Goal: Book appointment/travel/reservation

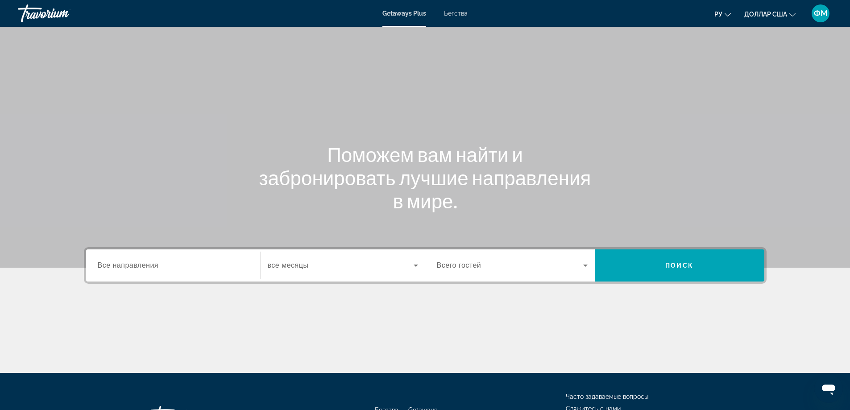
click at [136, 273] on div "Виджет поиска" at bounding box center [173, 265] width 151 height 25
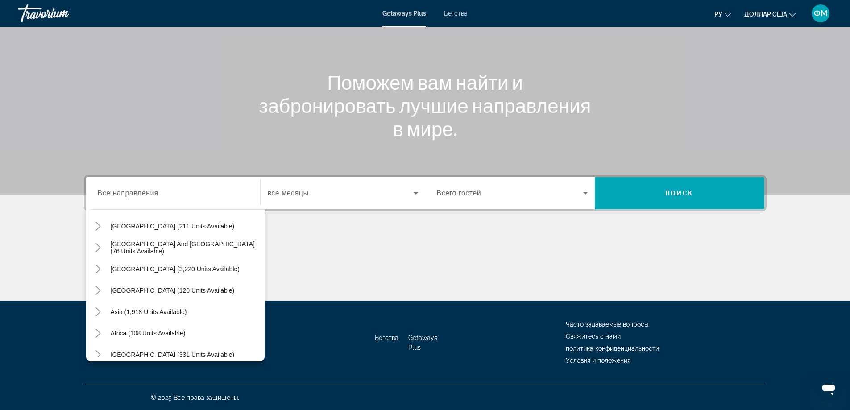
scroll to position [145, 0]
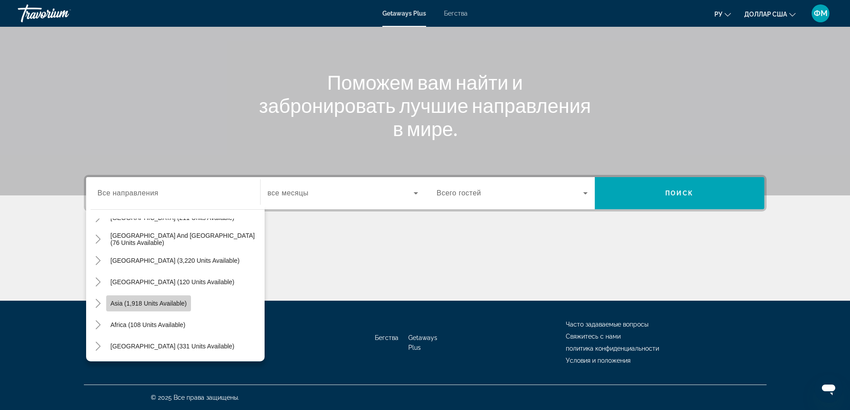
click at [128, 306] on span "Asia (1,918 units available)" at bounding box center [149, 303] width 76 height 7
type input "**********"
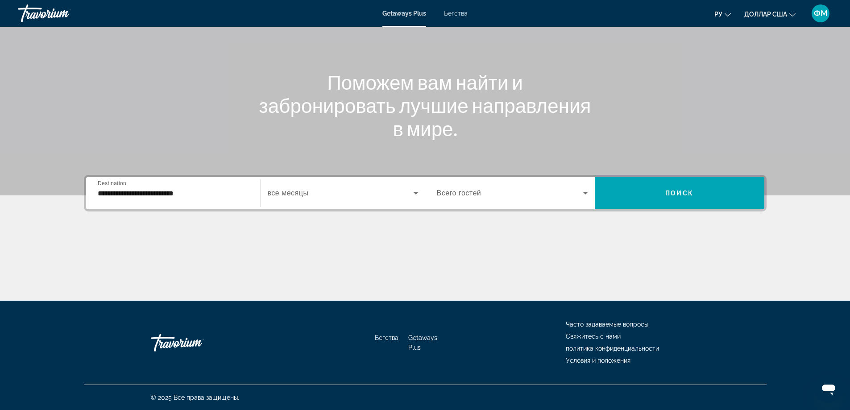
click at [537, 202] on div "Виджет поиска" at bounding box center [512, 193] width 151 height 25
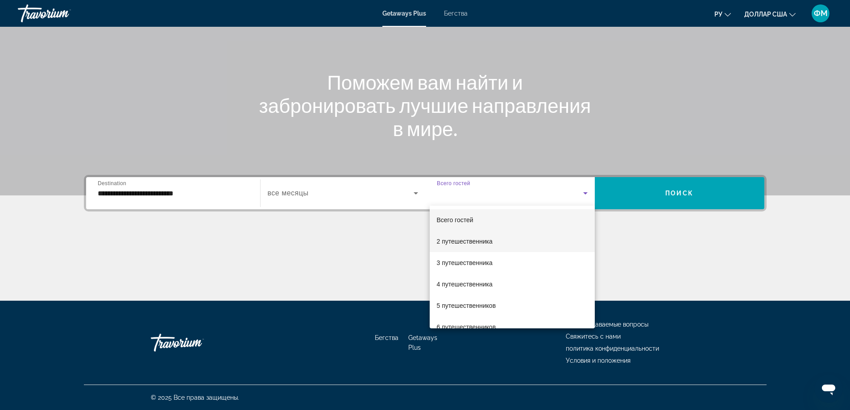
click at [484, 240] on font "2 путешественника" at bounding box center [465, 241] width 56 height 7
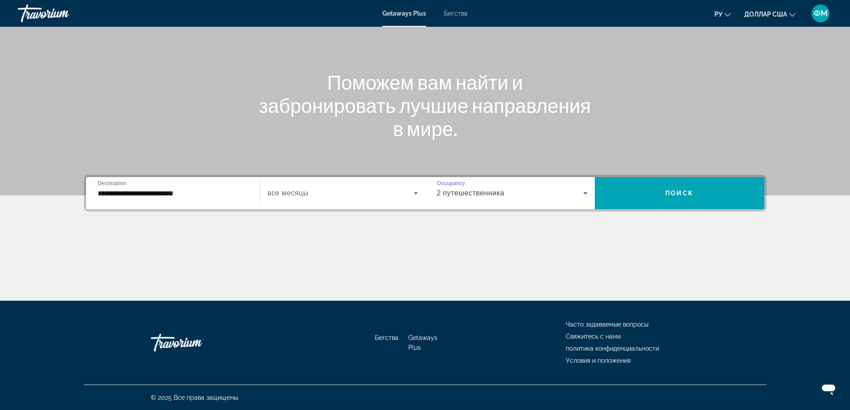
click at [341, 196] on span "Виджет поиска" at bounding box center [341, 193] width 146 height 11
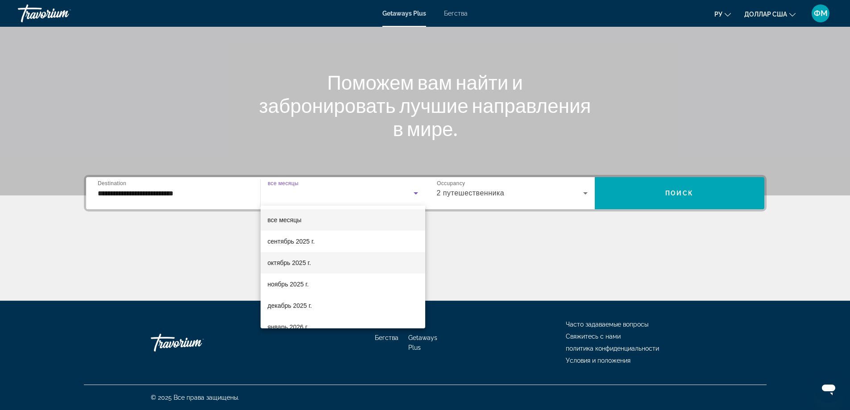
click at [291, 264] on font "октябрь 2025 г." at bounding box center [289, 262] width 43 height 7
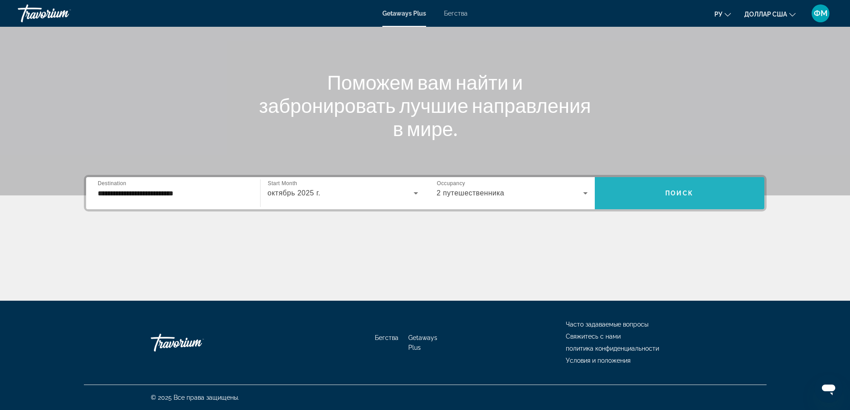
click at [685, 197] on span "Виджет поиска" at bounding box center [680, 193] width 170 height 21
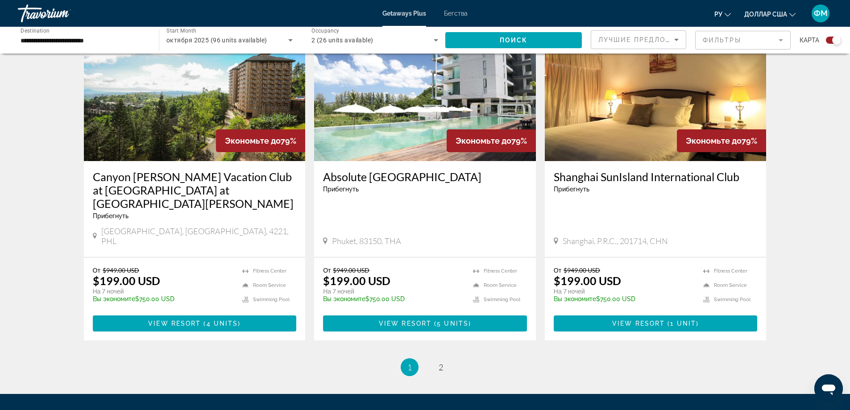
scroll to position [1337, 0]
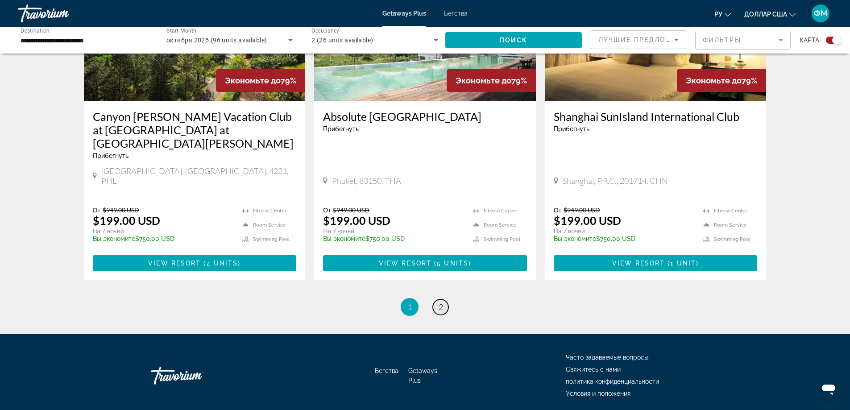
click at [442, 302] on span "2" at bounding box center [441, 307] width 4 height 10
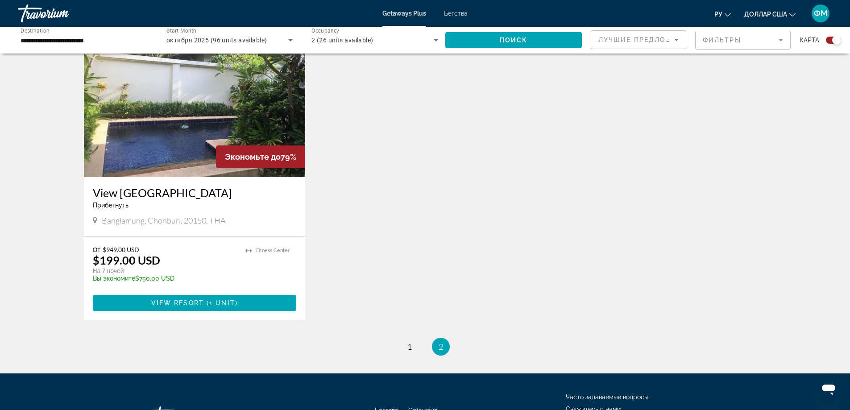
scroll to position [312, 0]
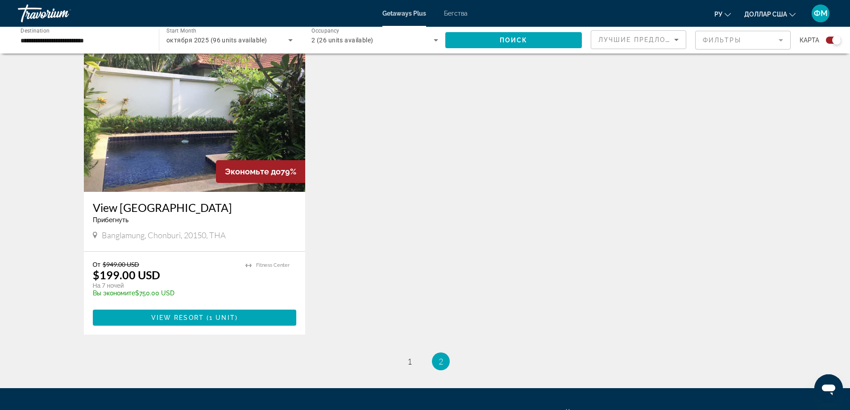
click at [221, 161] on div "Экономьте до 79%" at bounding box center [260, 171] width 89 height 23
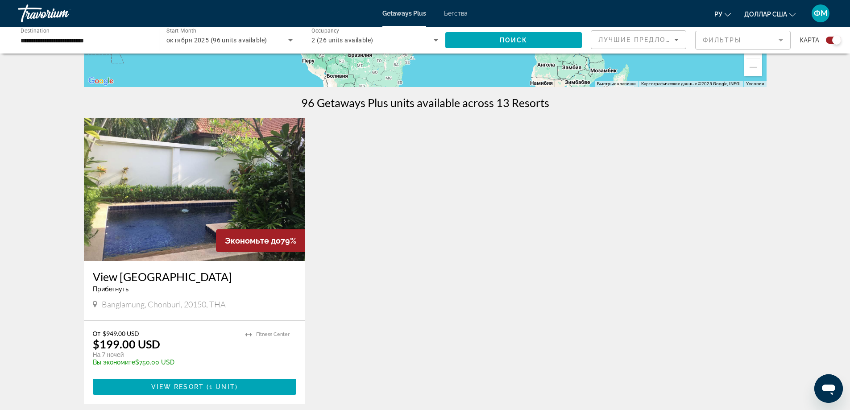
scroll to position [177, 0]
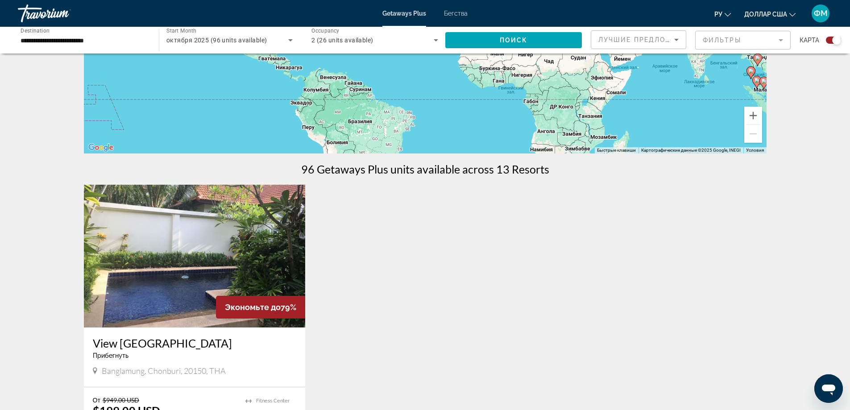
click at [211, 234] on img "Основное содержание" at bounding box center [195, 256] width 222 height 143
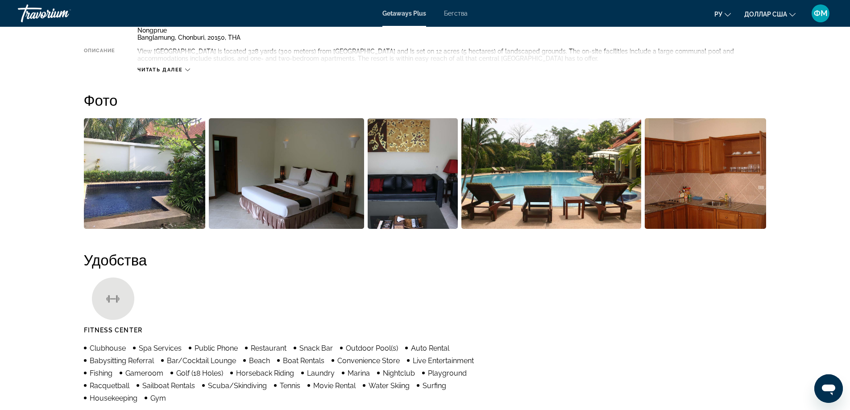
scroll to position [356, 0]
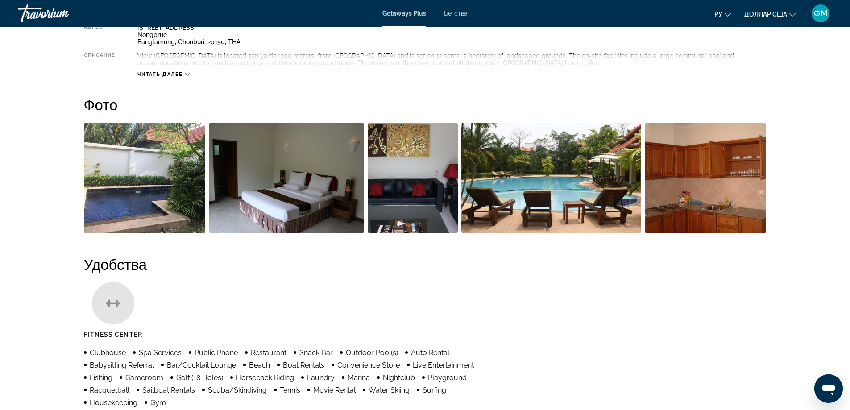
click at [316, 194] on img "Open full-screen image slider" at bounding box center [286, 178] width 155 height 111
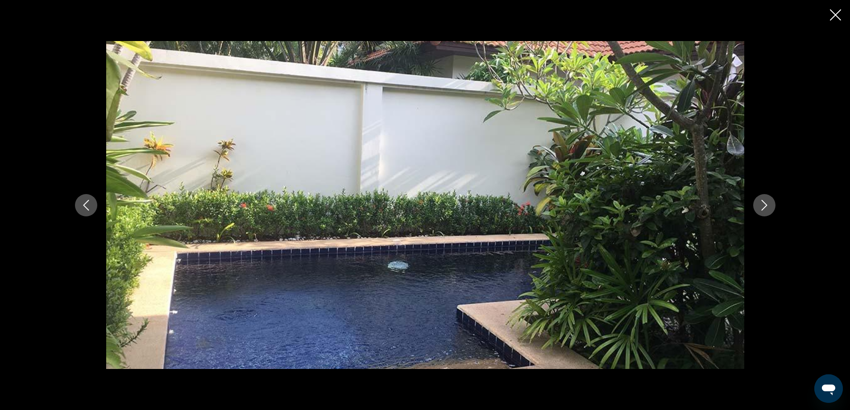
click at [764, 201] on icon "Next image" at bounding box center [764, 205] width 11 height 11
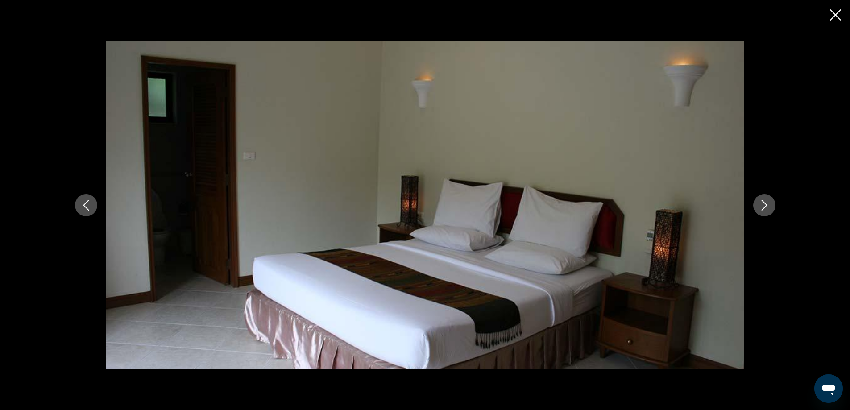
click at [764, 201] on icon "Next image" at bounding box center [764, 205] width 11 height 11
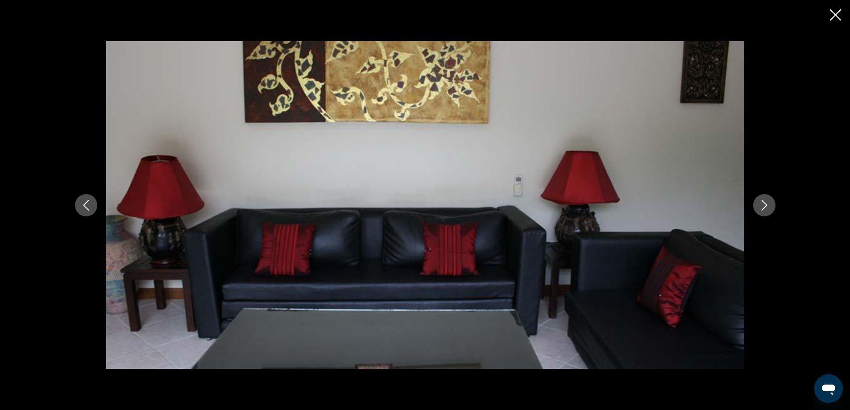
click at [764, 201] on icon "Next image" at bounding box center [764, 205] width 11 height 11
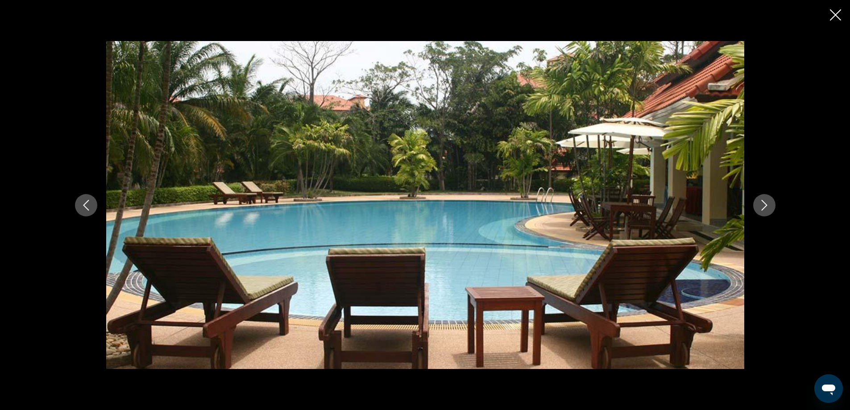
click at [764, 203] on icon "Next image" at bounding box center [764, 205] width 11 height 11
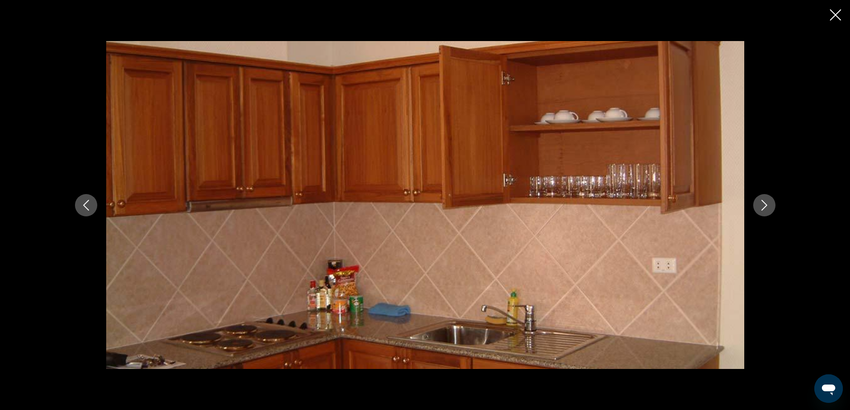
click at [764, 203] on icon "Next image" at bounding box center [764, 205] width 11 height 11
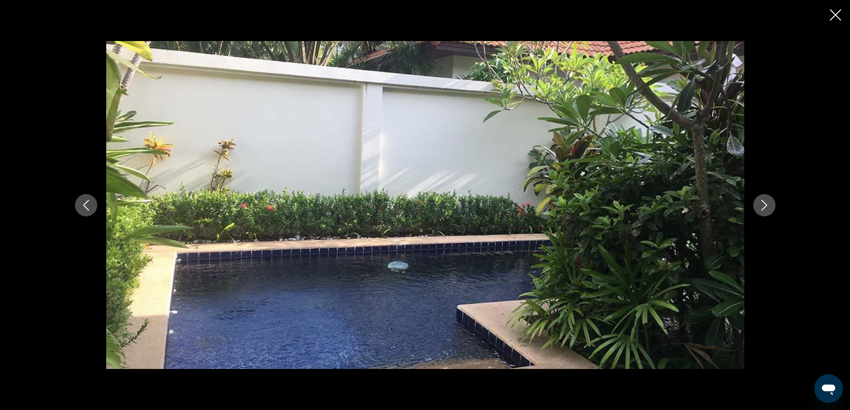
click at [764, 203] on icon "Next image" at bounding box center [764, 205] width 11 height 11
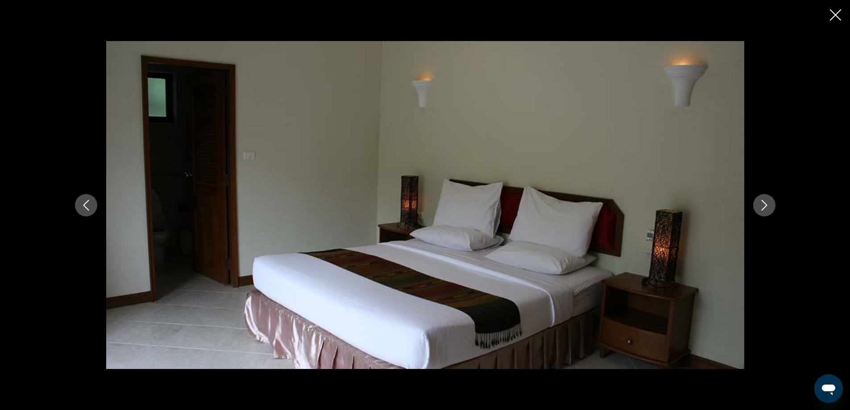
click at [764, 203] on icon "Next image" at bounding box center [764, 205] width 11 height 11
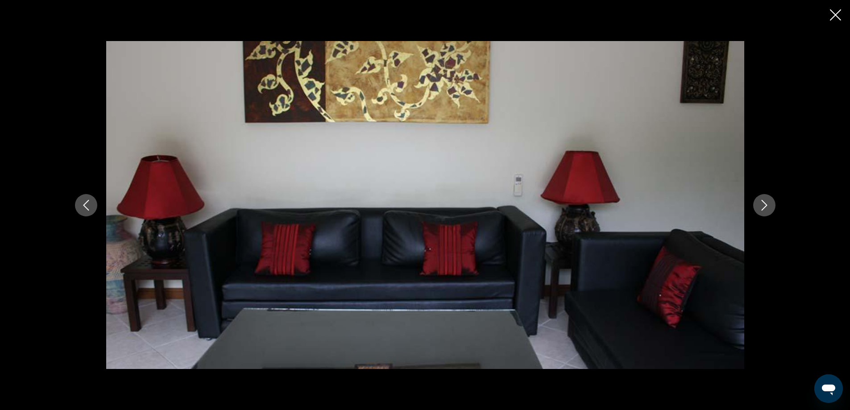
click at [764, 203] on icon "Next image" at bounding box center [764, 205] width 11 height 11
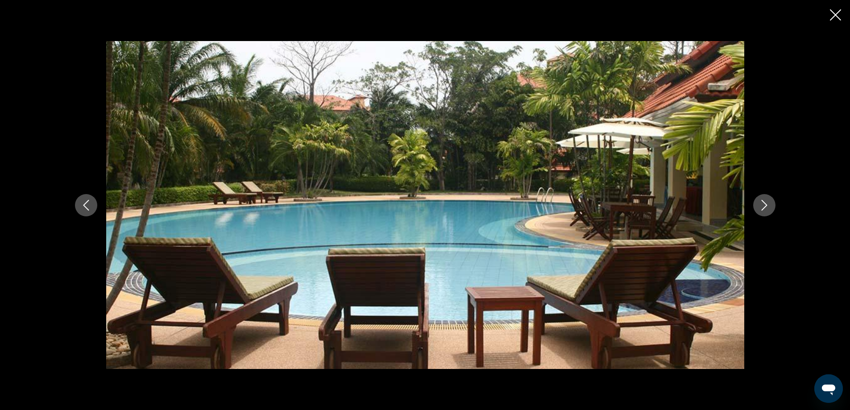
click at [832, 16] on icon "Close slideshow" at bounding box center [835, 14] width 11 height 11
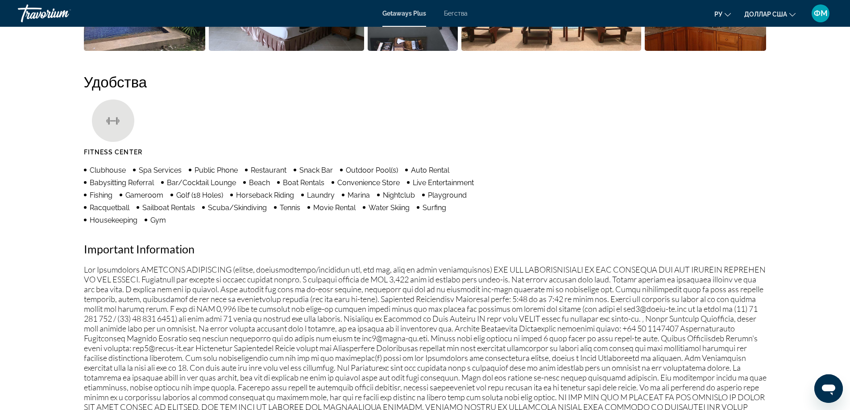
scroll to position [623, 0]
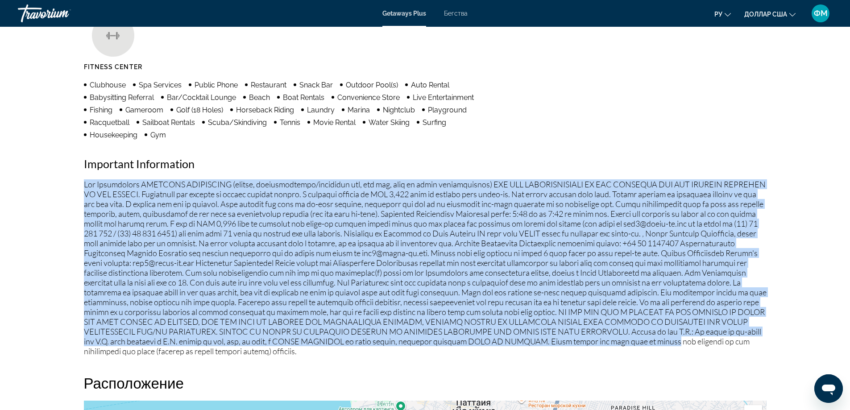
drag, startPoint x: 85, startPoint y: 184, endPoint x: 787, endPoint y: 339, distance: 718.9
click at [787, 339] on div "prev next [GEOGRAPHIC_DATA], [GEOGRAPHIC_DATA], 20150, [GEOGRAPHIC_DATA] [GEOGR…" at bounding box center [425, 236] width 850 height 1667
copy p "Fee Advisements REQUIRED SURCHARGES (energy, accommodations/occupancy tax, bed …"
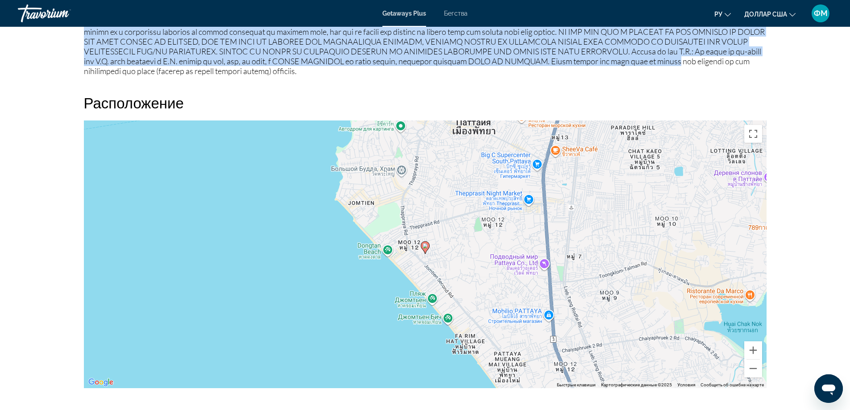
scroll to position [901, 0]
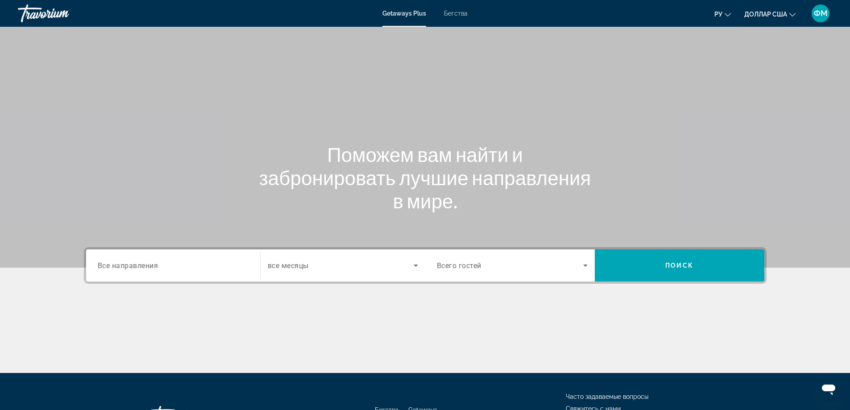
click at [455, 11] on font "Бегства" at bounding box center [456, 13] width 24 height 7
click at [400, 15] on font "Getaways Plus" at bounding box center [403, 13] width 43 height 7
click at [183, 258] on div "Search widget" at bounding box center [173, 265] width 151 height 25
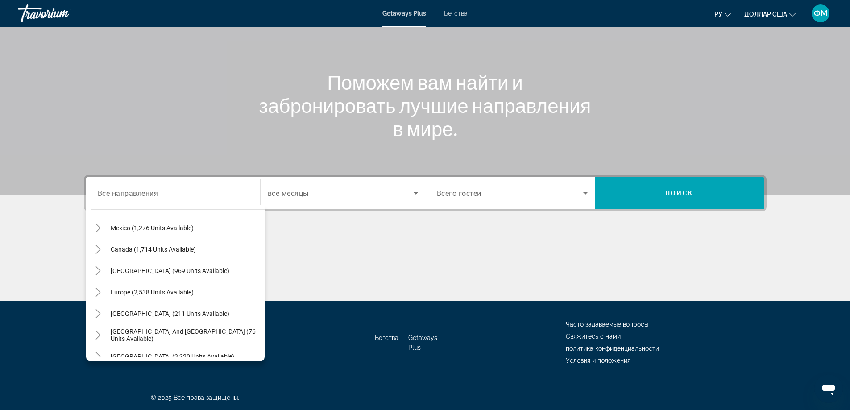
scroll to position [47, 0]
click at [160, 292] on span "Europe (2,538 units available)" at bounding box center [152, 293] width 83 height 7
type input "**********"
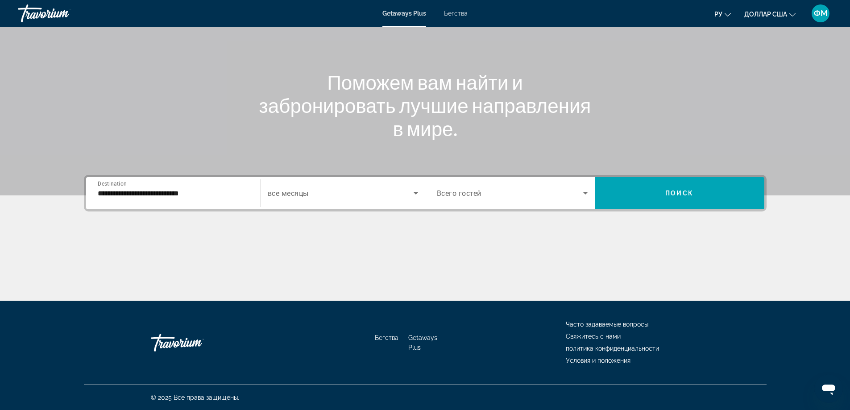
click at [530, 199] on div "Search widget" at bounding box center [512, 193] width 151 height 25
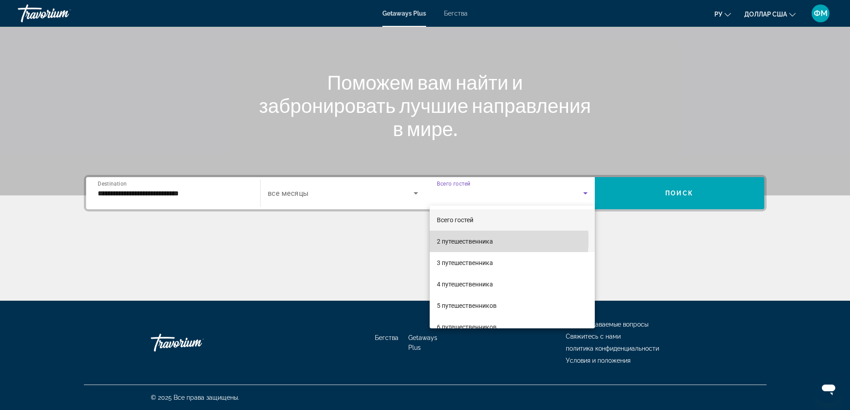
click at [455, 240] on font "2 путешественника" at bounding box center [465, 241] width 56 height 7
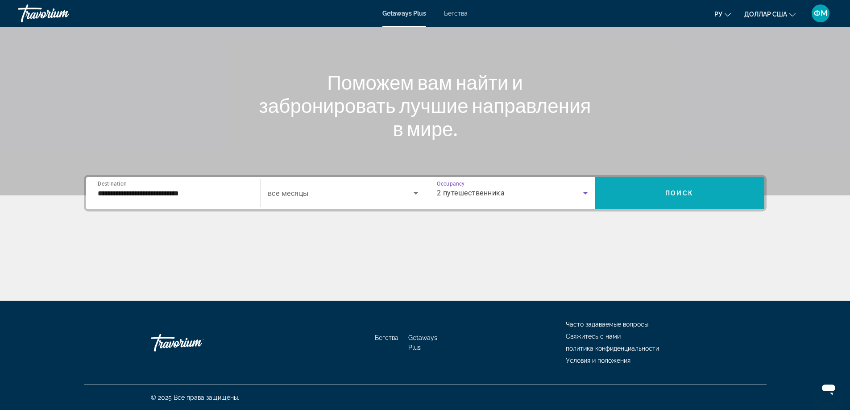
click at [645, 190] on span "Search widget" at bounding box center [680, 193] width 170 height 21
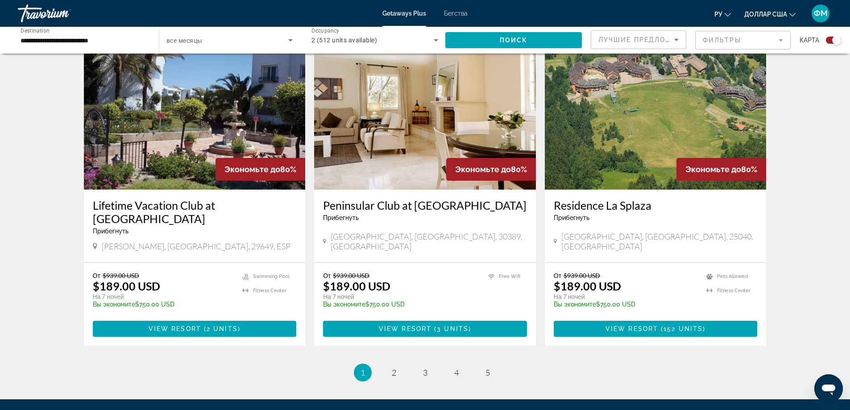
scroll to position [1254, 0]
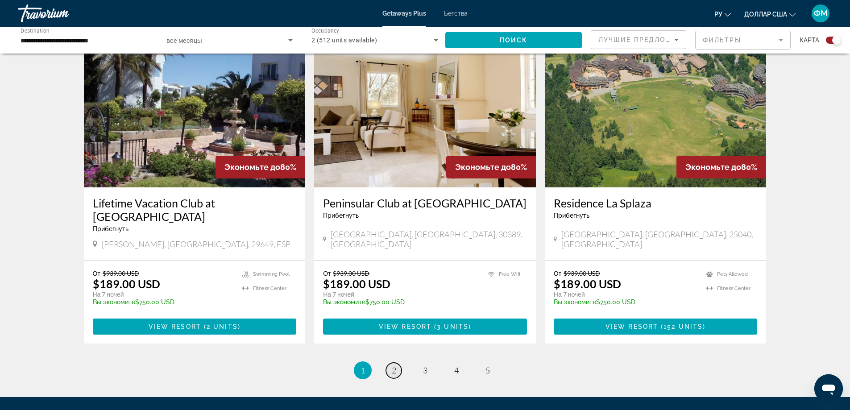
click at [394, 365] on span "2" at bounding box center [394, 370] width 4 height 10
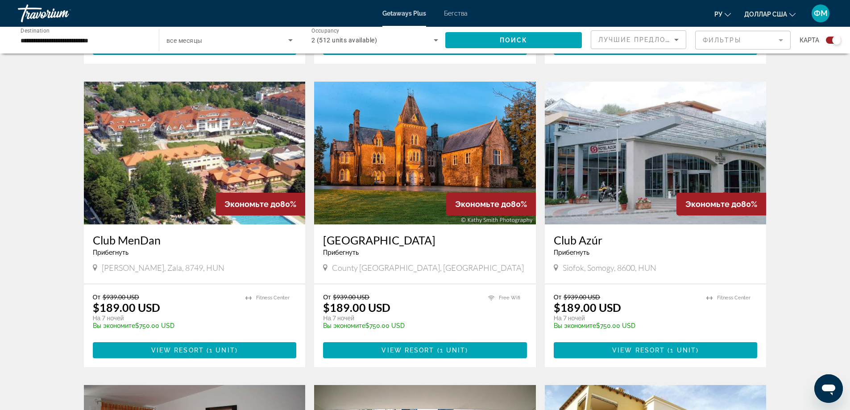
scroll to position [589, 0]
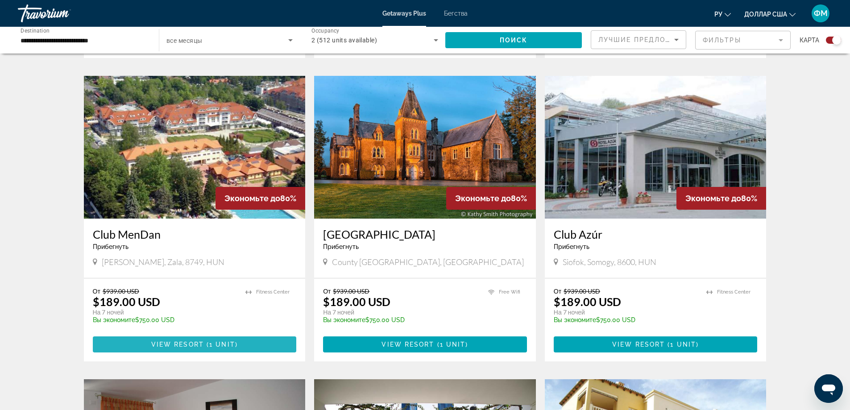
click at [212, 345] on span "1 unit" at bounding box center [222, 344] width 26 height 7
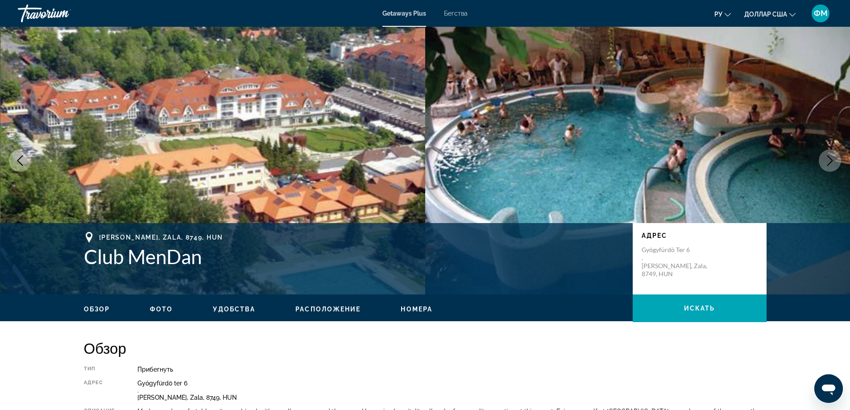
click at [826, 162] on icon "Next image" at bounding box center [830, 160] width 11 height 11
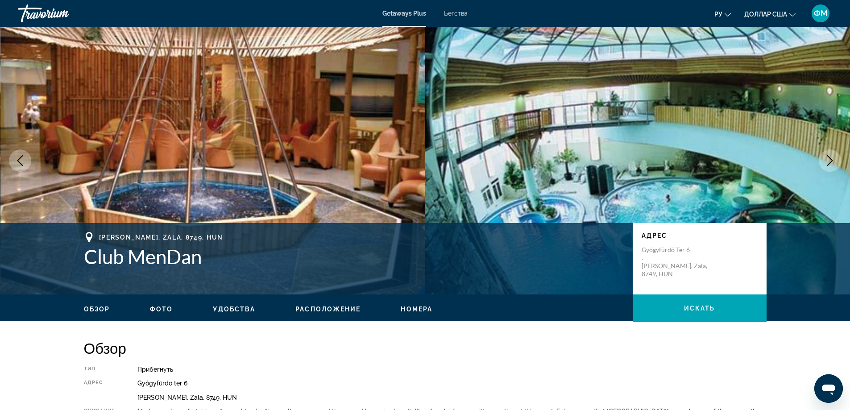
click at [826, 163] on icon "Next image" at bounding box center [830, 160] width 11 height 11
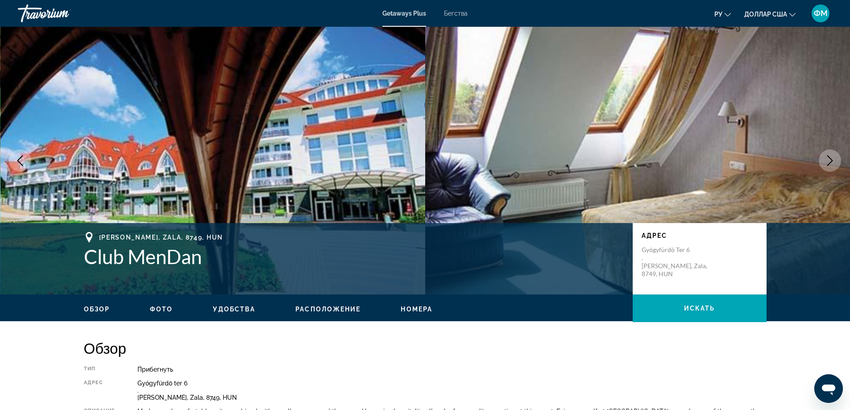
click at [825, 164] on icon "Next image" at bounding box center [830, 160] width 11 height 11
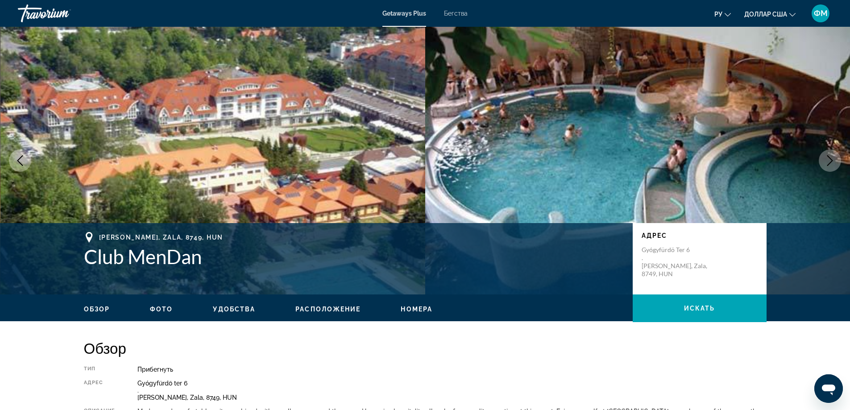
click at [825, 164] on icon "Next image" at bounding box center [830, 160] width 11 height 11
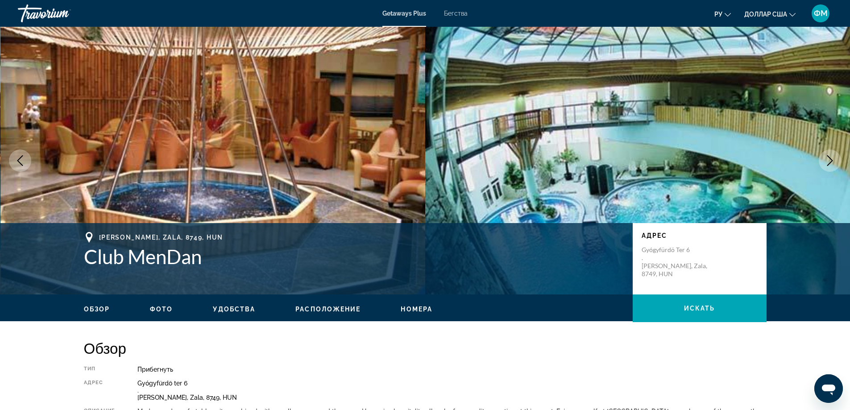
click at [825, 164] on icon "Next image" at bounding box center [830, 160] width 11 height 11
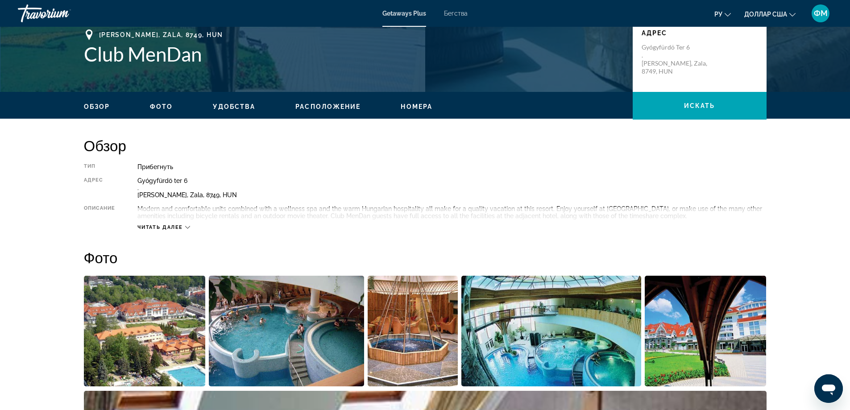
scroll to position [223, 0]
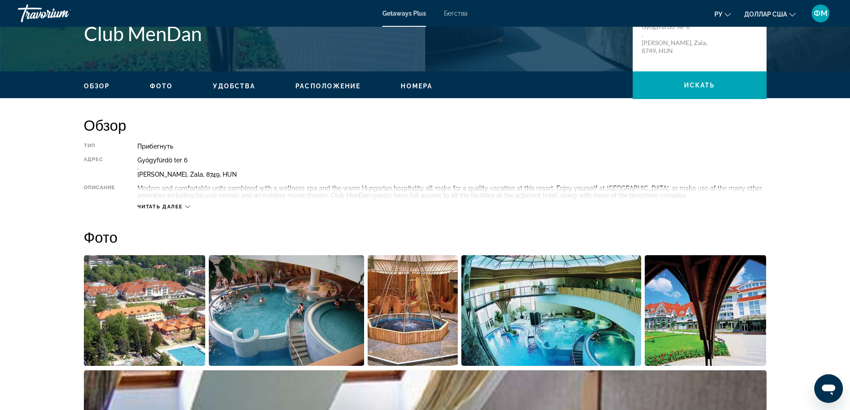
click at [185, 206] on div "Читать далее" at bounding box center [163, 207] width 53 height 6
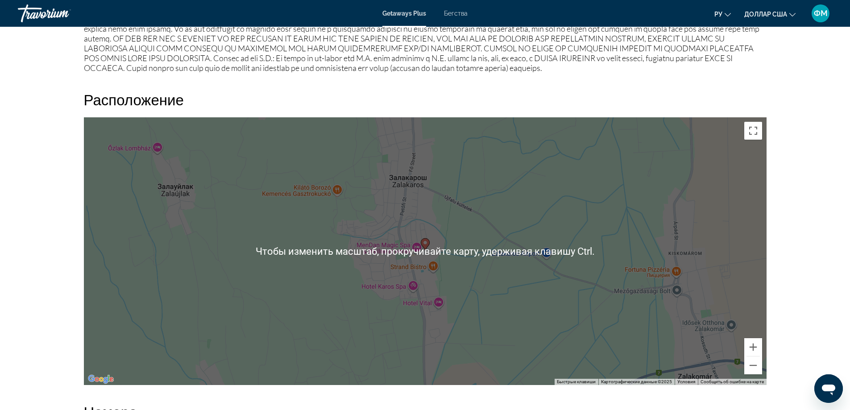
scroll to position [982, 0]
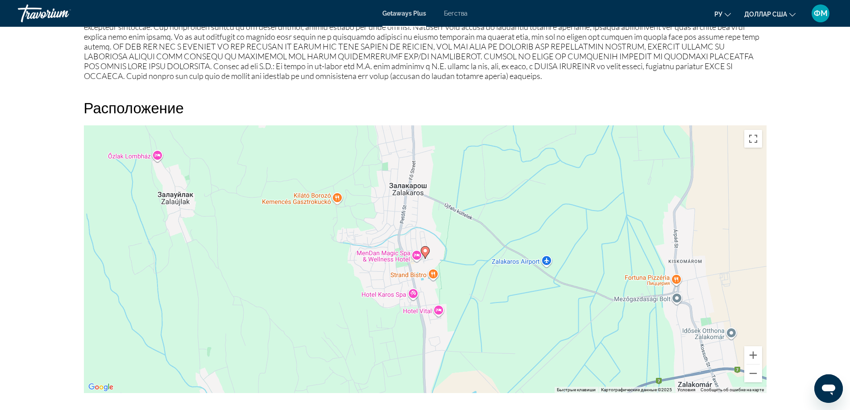
click at [396, 190] on div "Чтобы активировать перетаскивание с помощью клавиатуры, нажмите Alt + Ввод. Пос…" at bounding box center [425, 259] width 683 height 268
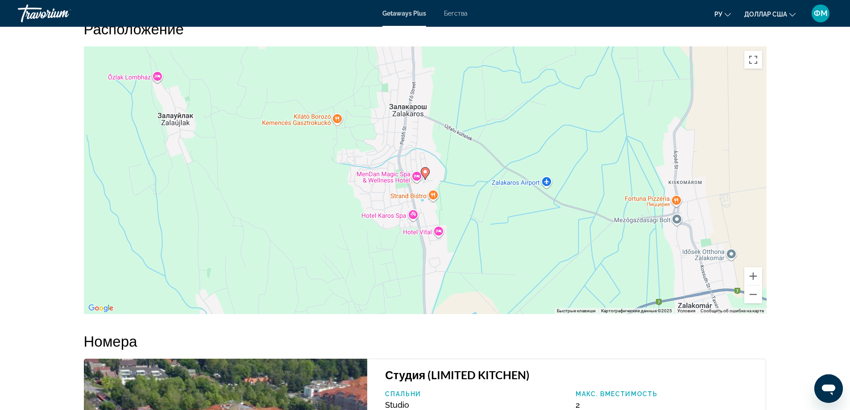
scroll to position [1030, 0]
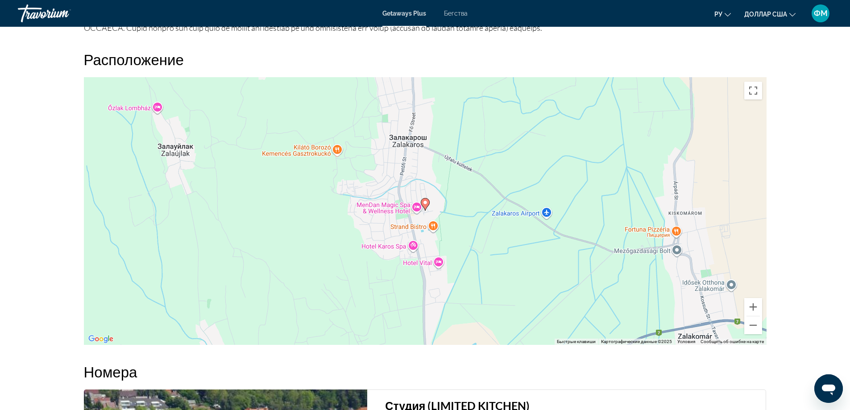
click at [417, 141] on div "Чтобы активировать перетаскивание с помощью клавиатуры, нажмите Alt + Ввод. Пос…" at bounding box center [425, 211] width 683 height 268
